Goal: Transaction & Acquisition: Purchase product/service

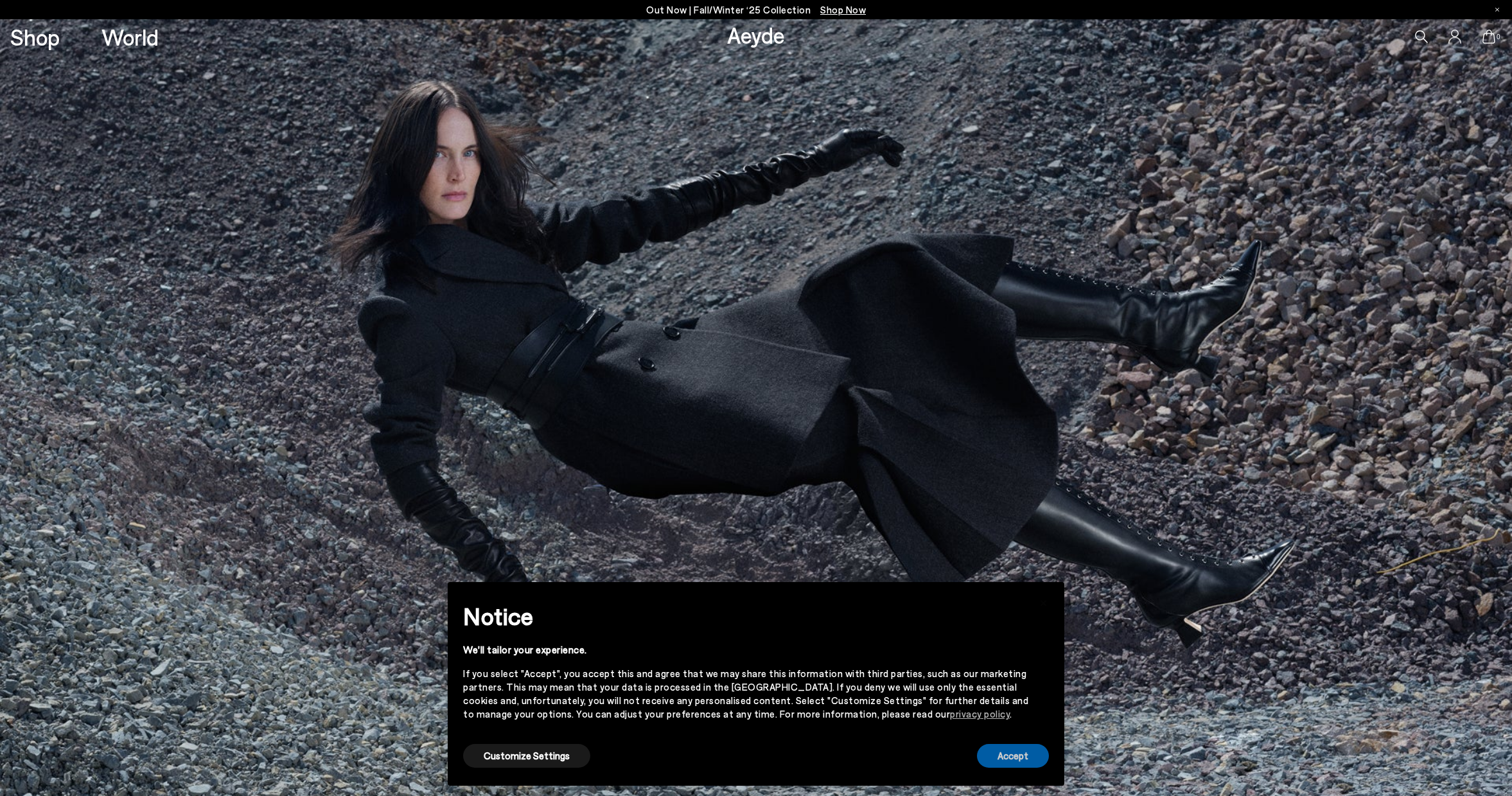
click at [1017, 767] on button "Accept" at bounding box center [1013, 755] width 72 height 24
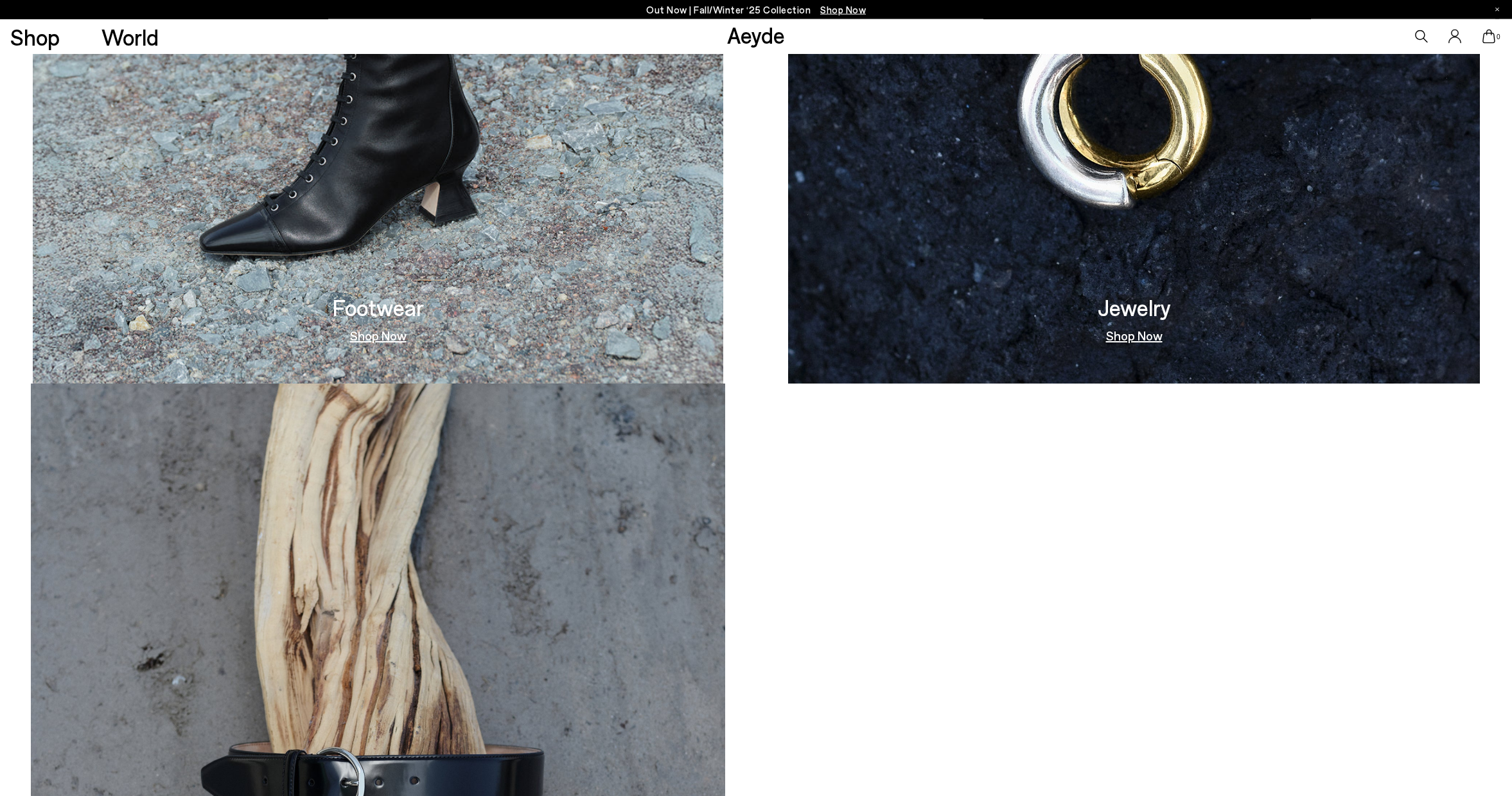
scroll to position [1615, 0]
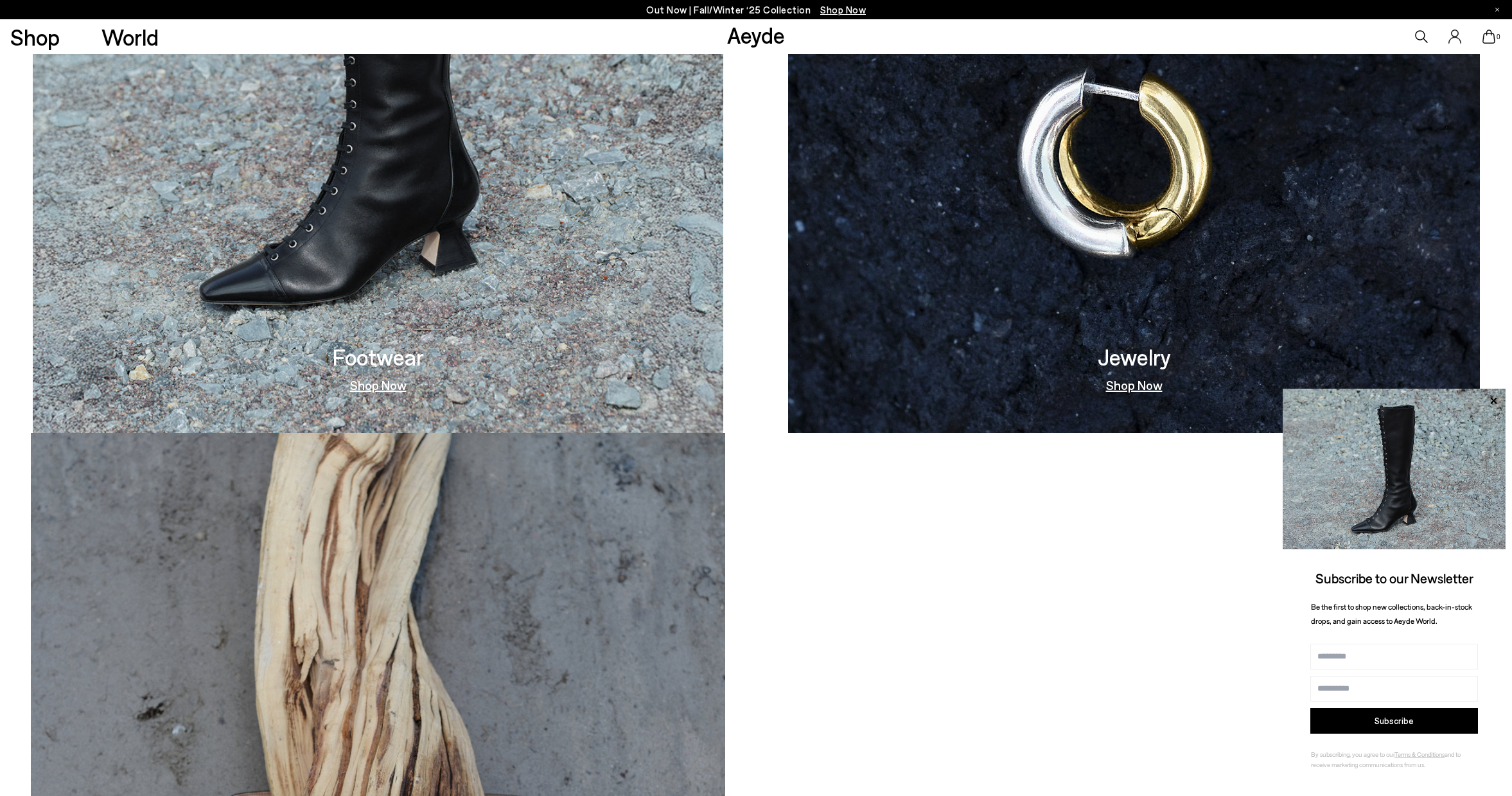
click at [394, 388] on link "Shop Now" at bounding box center [378, 385] width 56 height 13
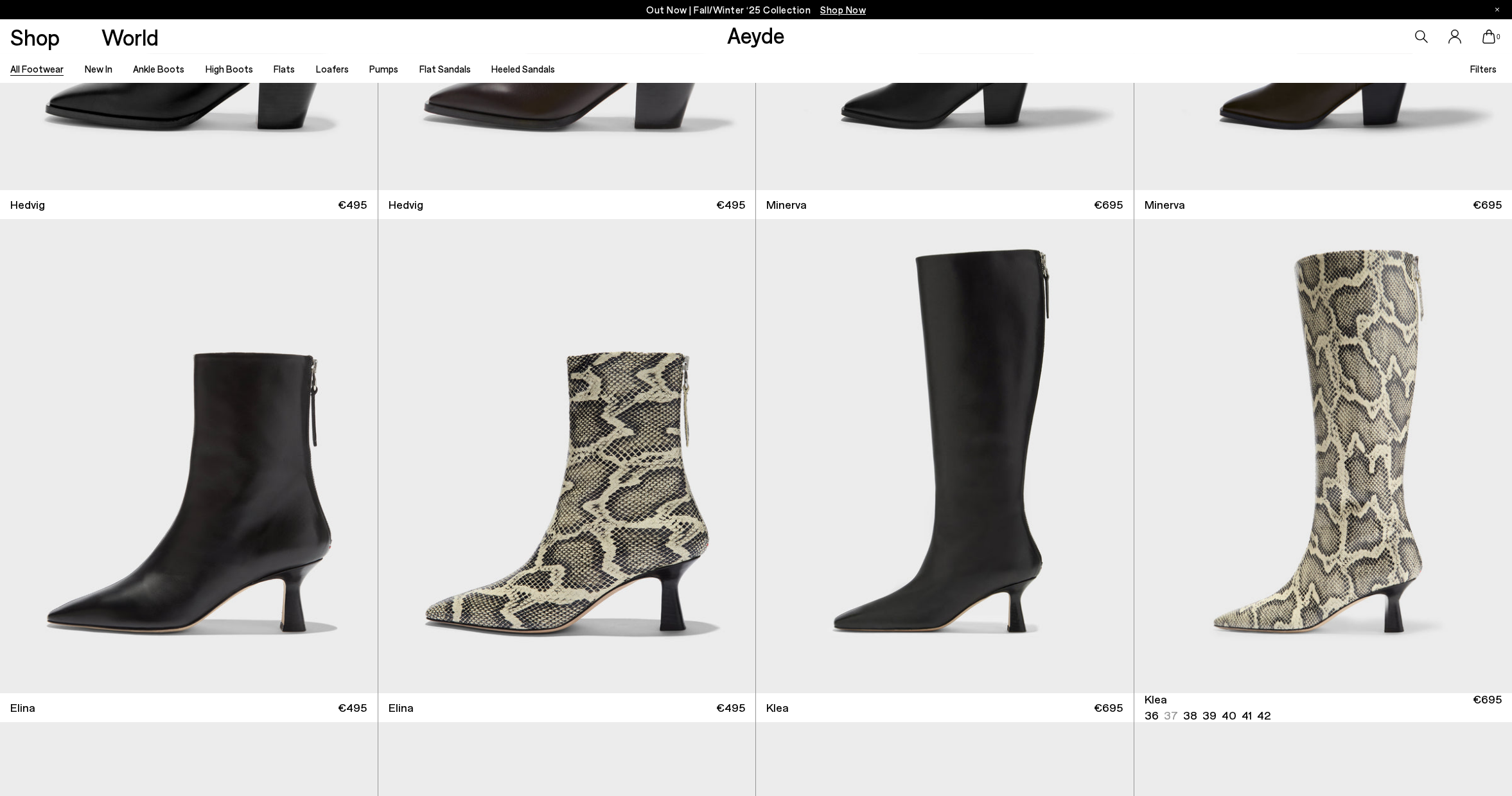
scroll to position [1964, 0]
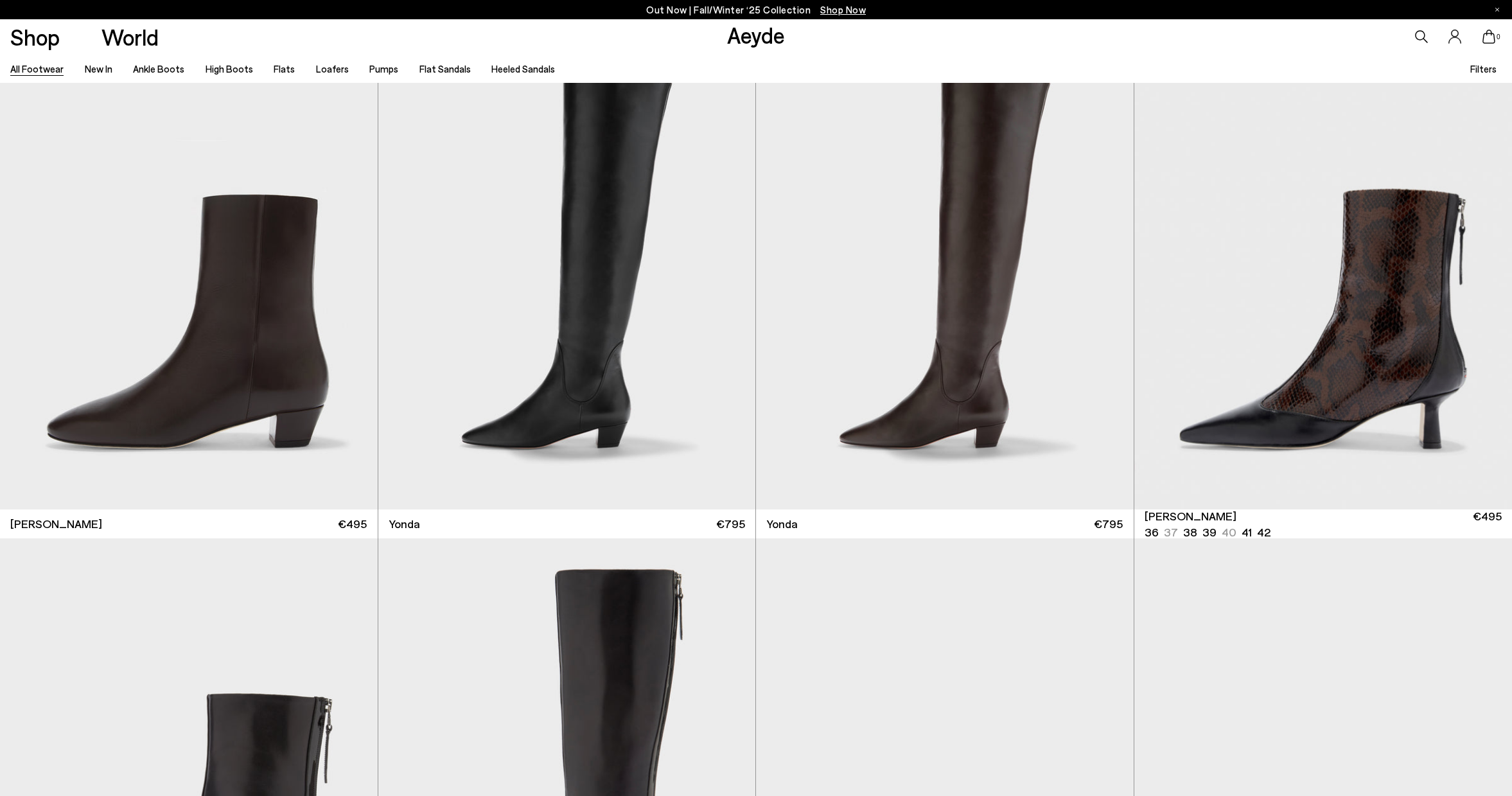
scroll to position [4926, 0]
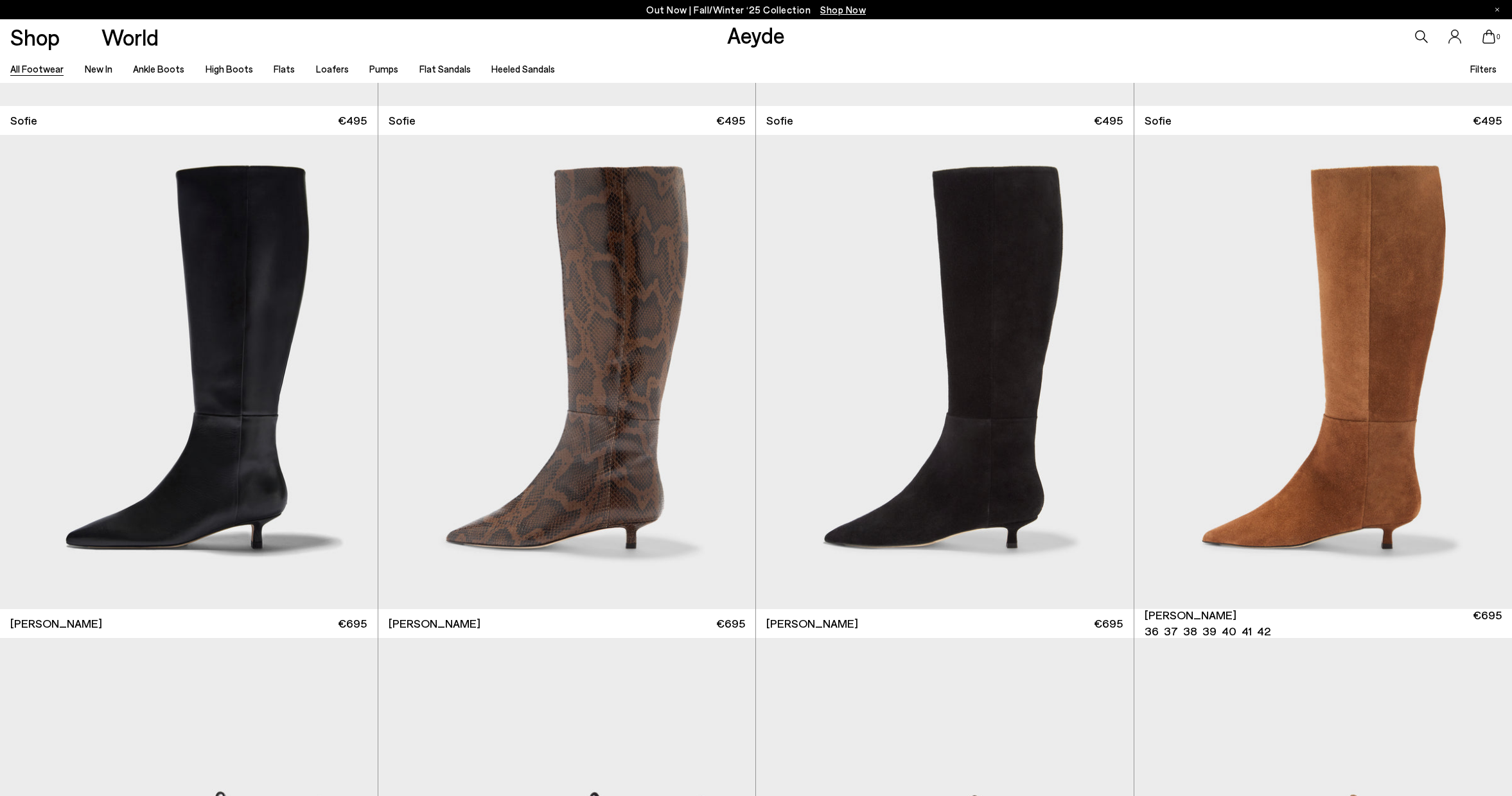
scroll to position [6982, 0]
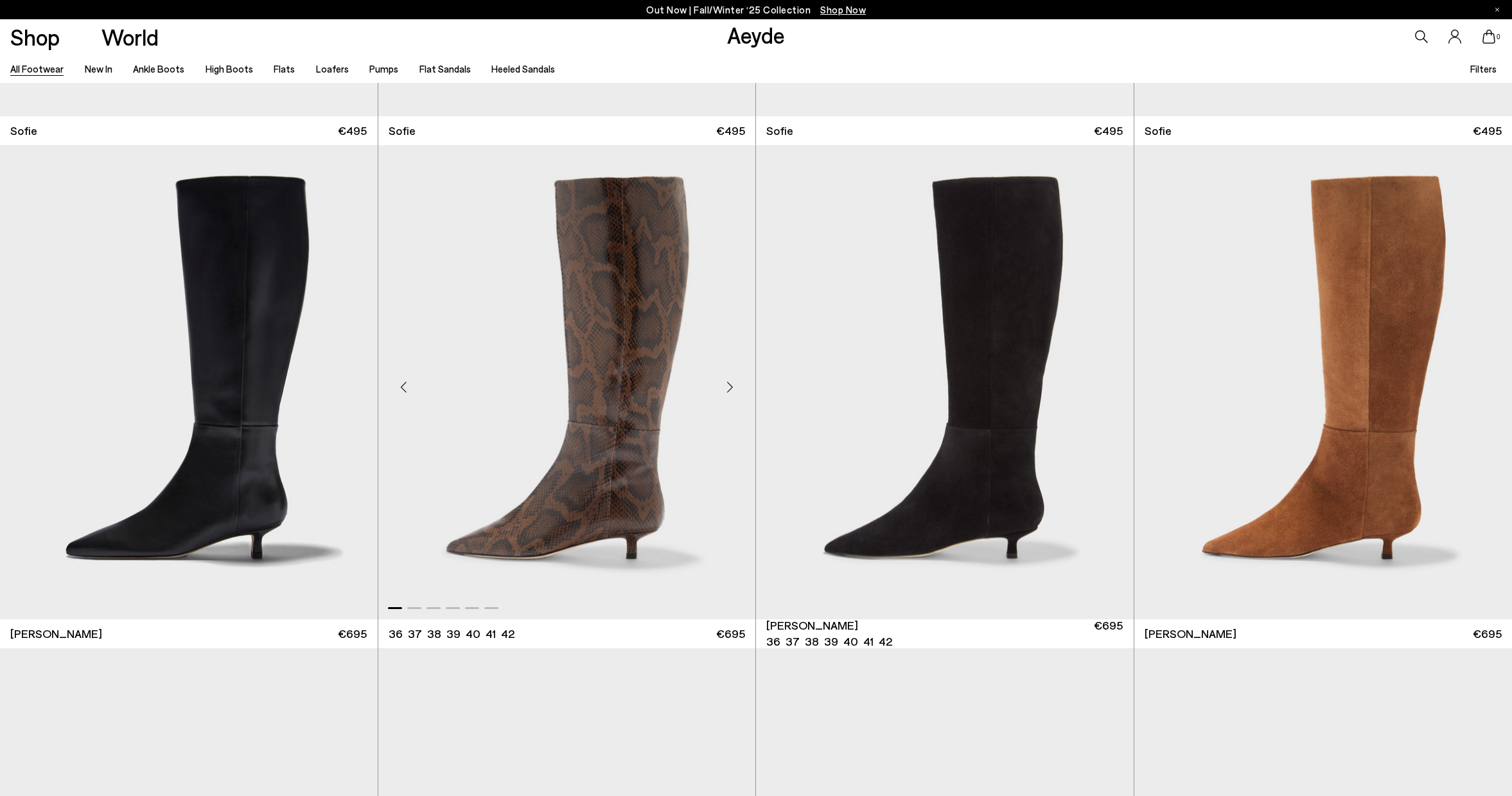
click at [729, 388] on div "Next slide" at bounding box center [729, 388] width 38 height 38
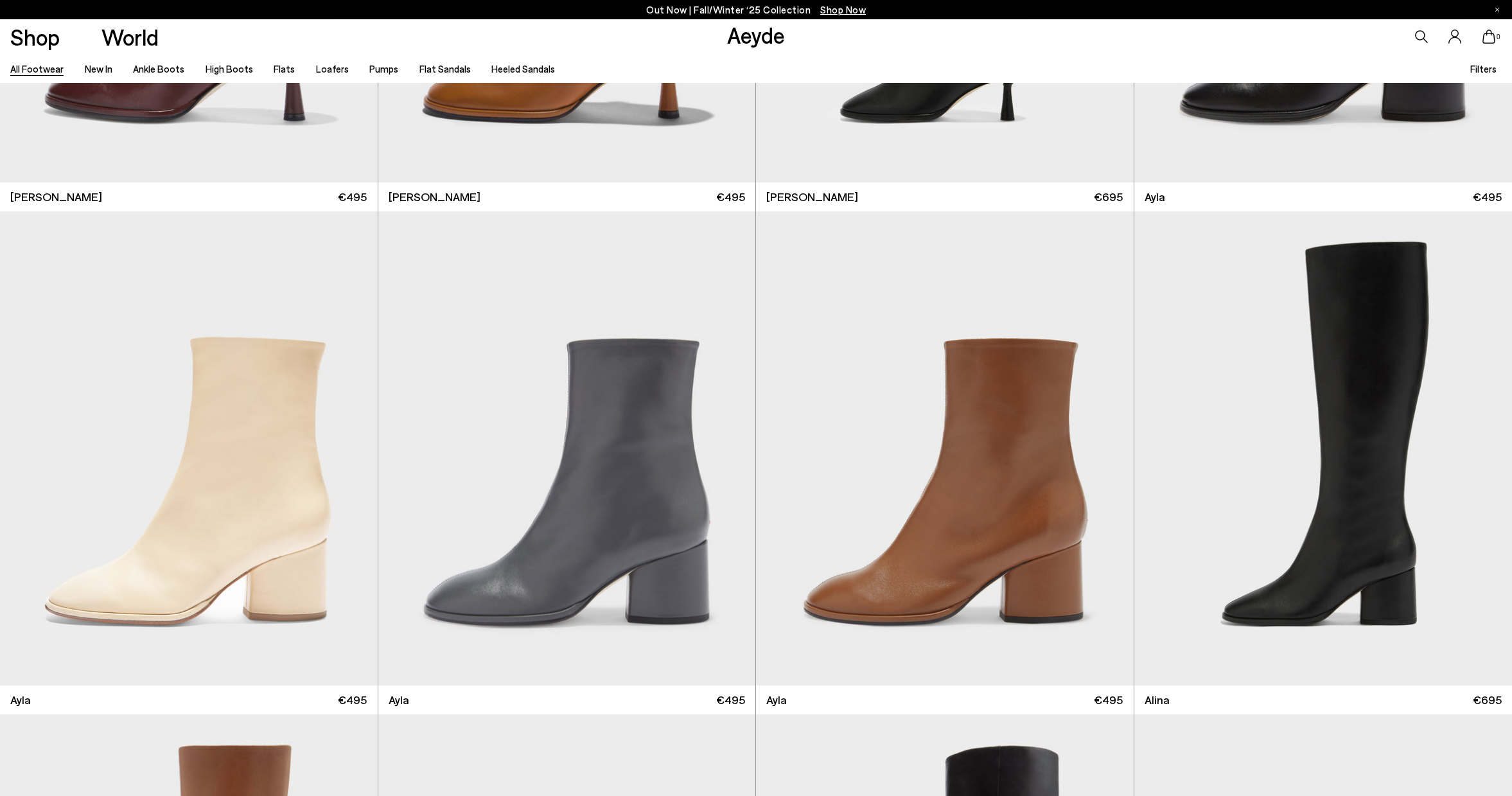
scroll to position [11836, 0]
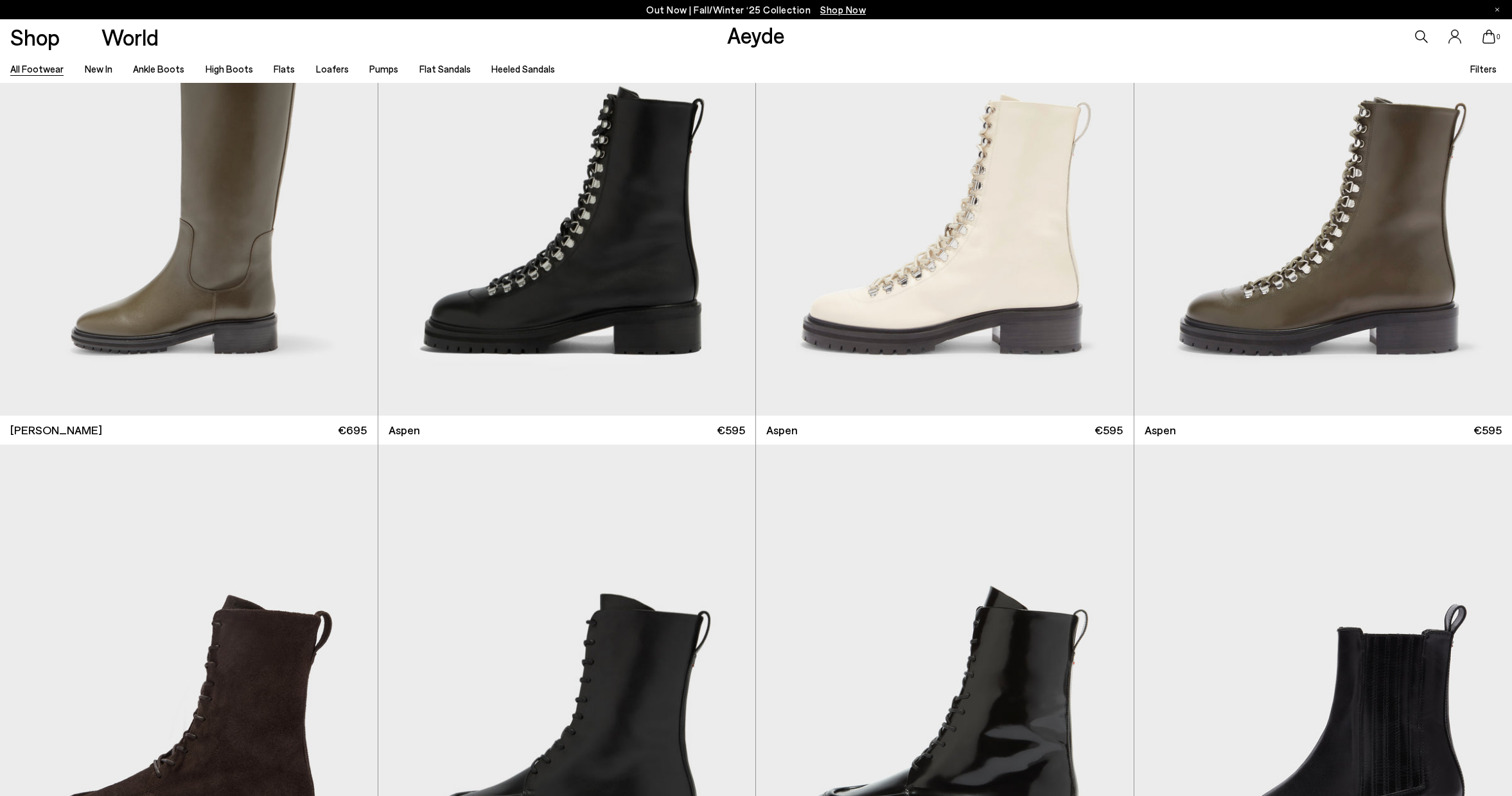
scroll to position [13697, 0]
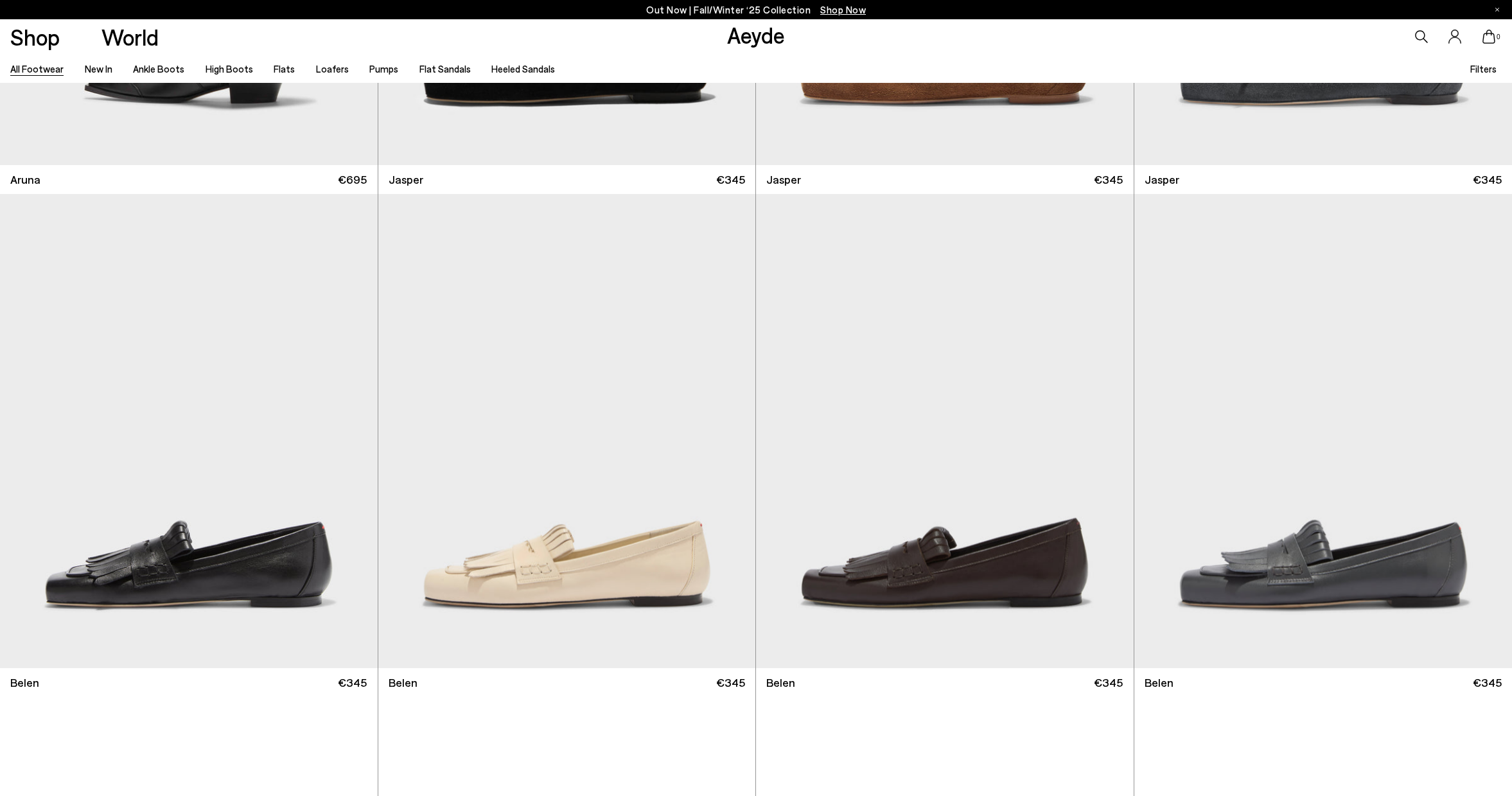
scroll to position [16001, 0]
